Goal: Information Seeking & Learning: Learn about a topic

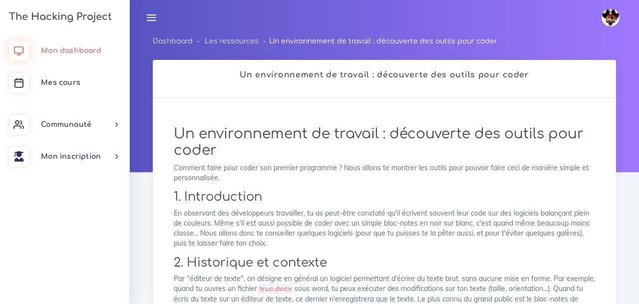
click at [84, 46] on link "Mon dashboard" at bounding box center [64, 51] width 129 height 32
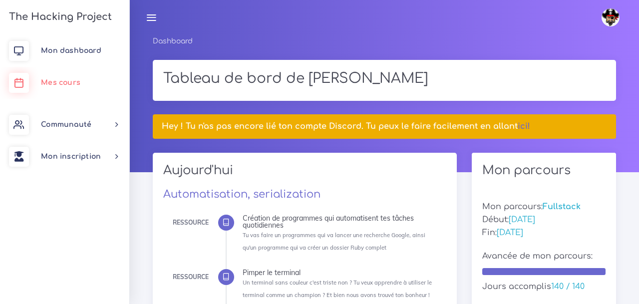
click at [69, 87] on link "Mes cours" at bounding box center [64, 83] width 129 height 32
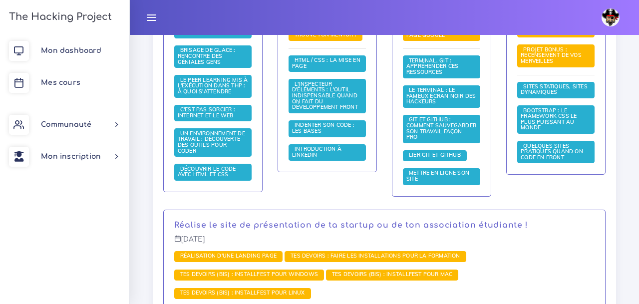
scroll to position [384, 0]
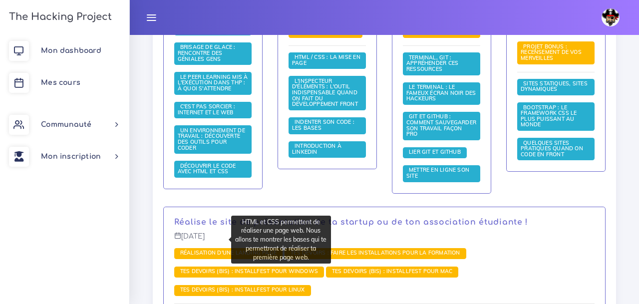
click at [196, 175] on span "Découvrir le code avec HTML et CSS" at bounding box center [207, 168] width 58 height 13
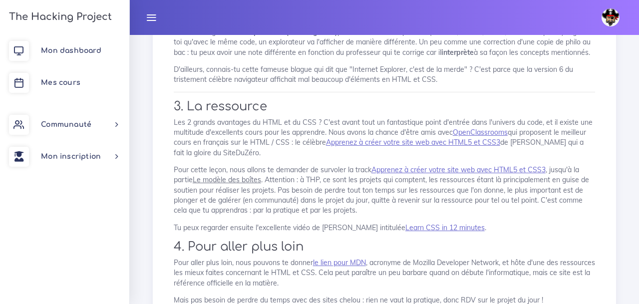
scroll to position [1514, 0]
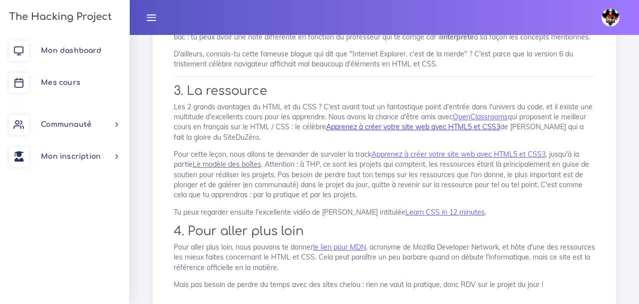
click at [391, 129] on link "Apprenez à créer votre site web avec HTML5 et CSS3" at bounding box center [413, 126] width 174 height 9
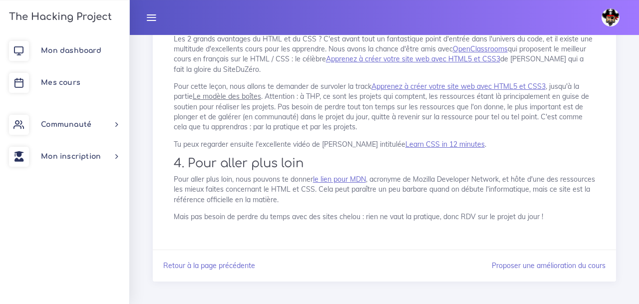
scroll to position [1588, 0]
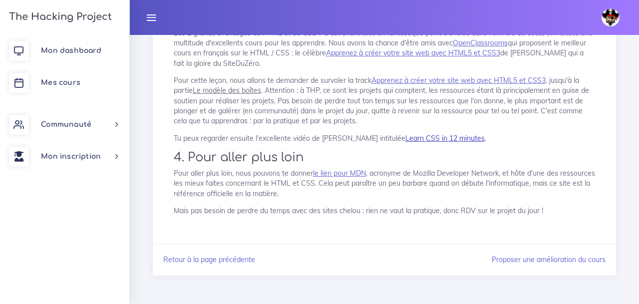
click at [430, 140] on link "Learn CSS in 12 minutes" at bounding box center [444, 138] width 79 height 9
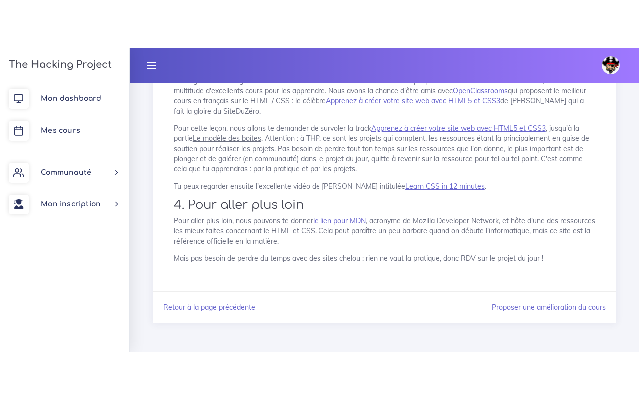
scroll to position [1492, 0]
